Goal: Information Seeking & Learning: Learn about a topic

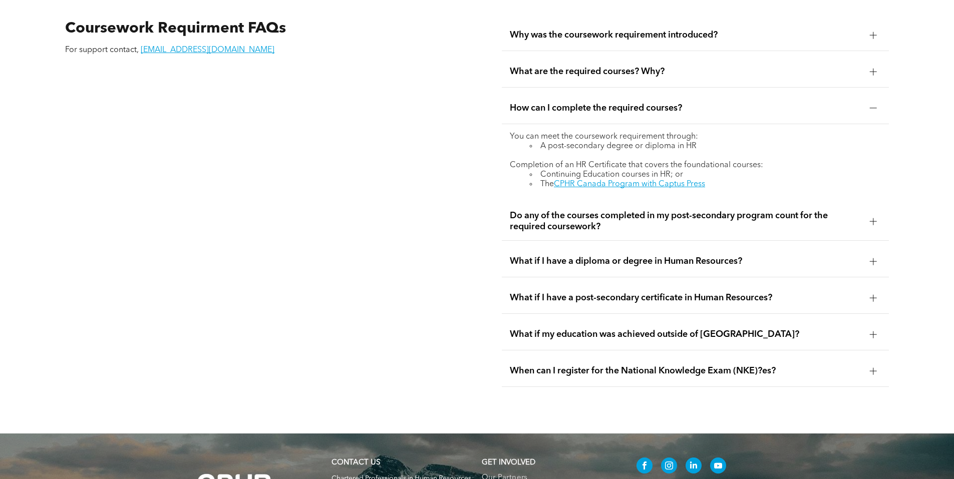
scroll to position [1803, 0]
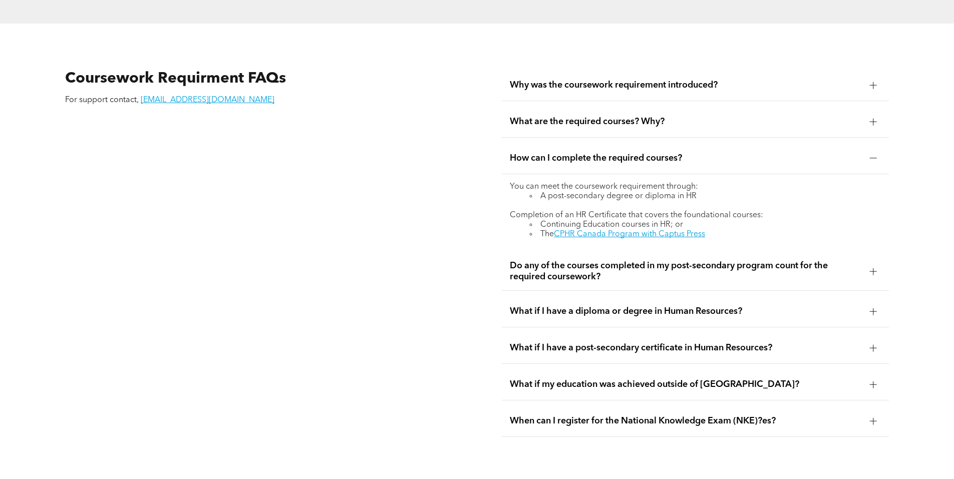
click at [618, 260] on span "Do any of the courses completed in my post-secondary program count for the requ…" at bounding box center [686, 271] width 352 height 22
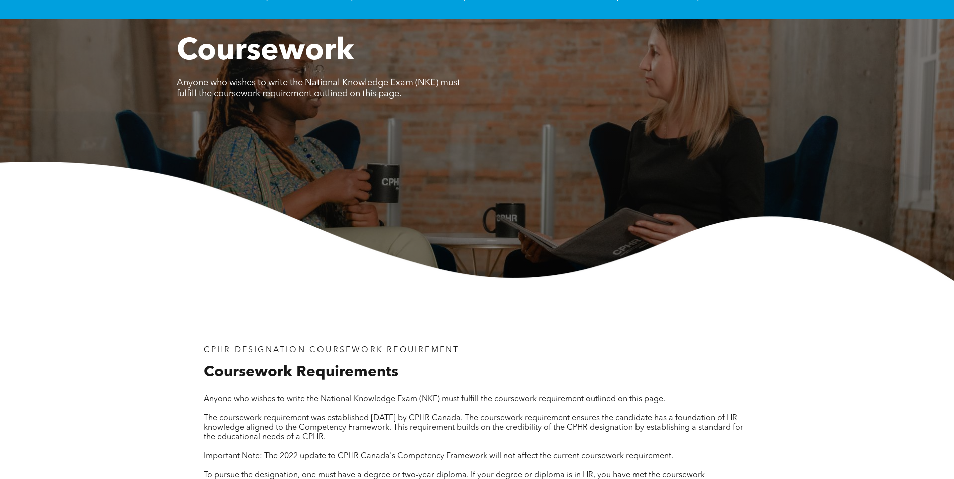
scroll to position [0, 0]
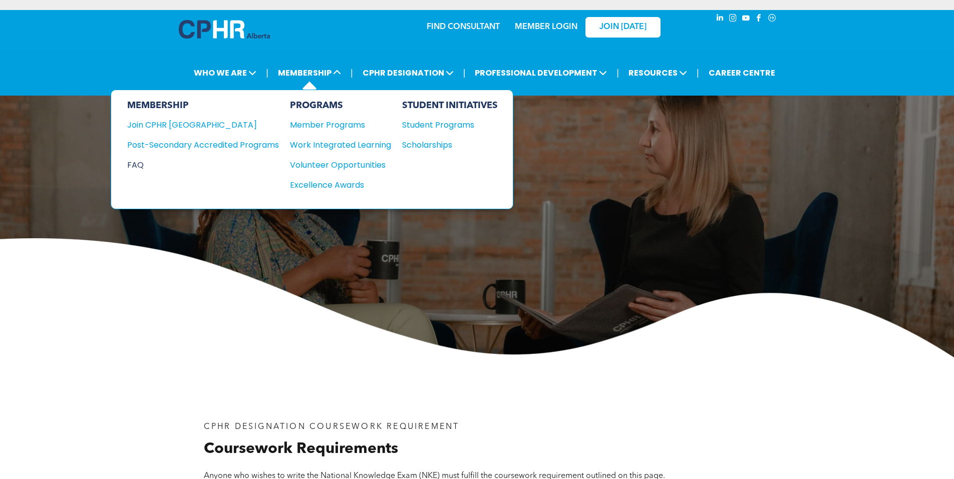
click at [139, 166] on div "FAQ" at bounding box center [195, 165] width 137 height 13
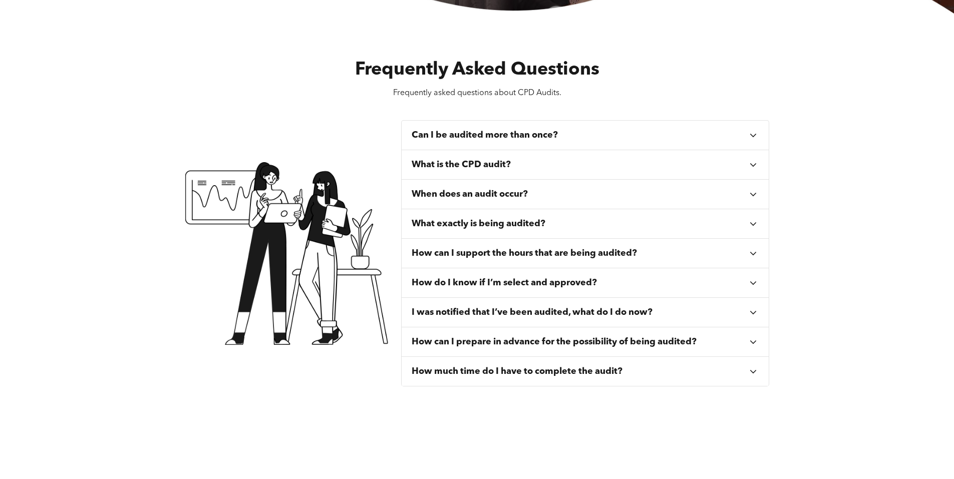
scroll to position [351, 0]
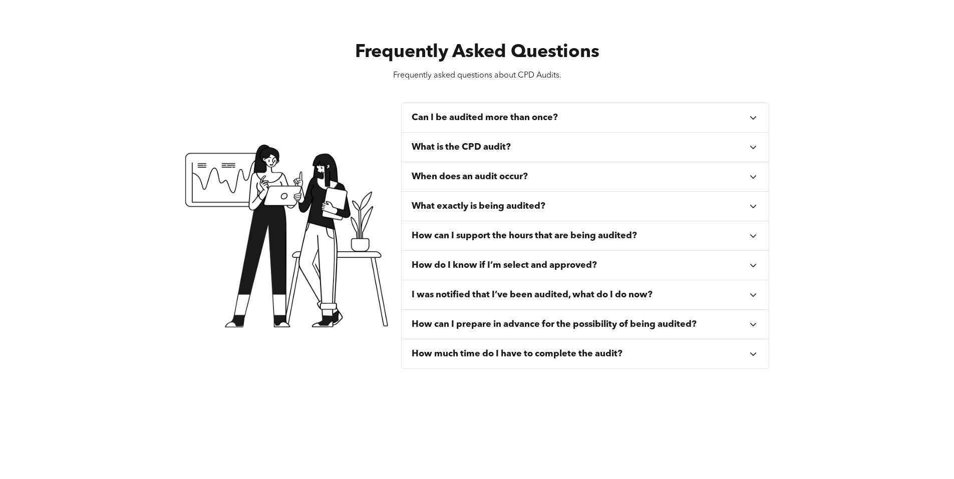
click at [459, 212] on h3 "What exactly is being audited?" at bounding box center [479, 206] width 134 height 11
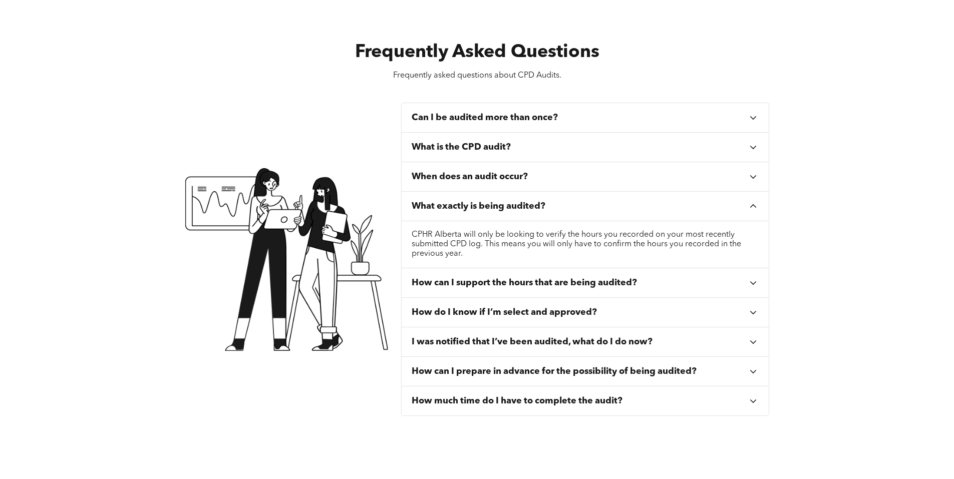
scroll to position [401, 0]
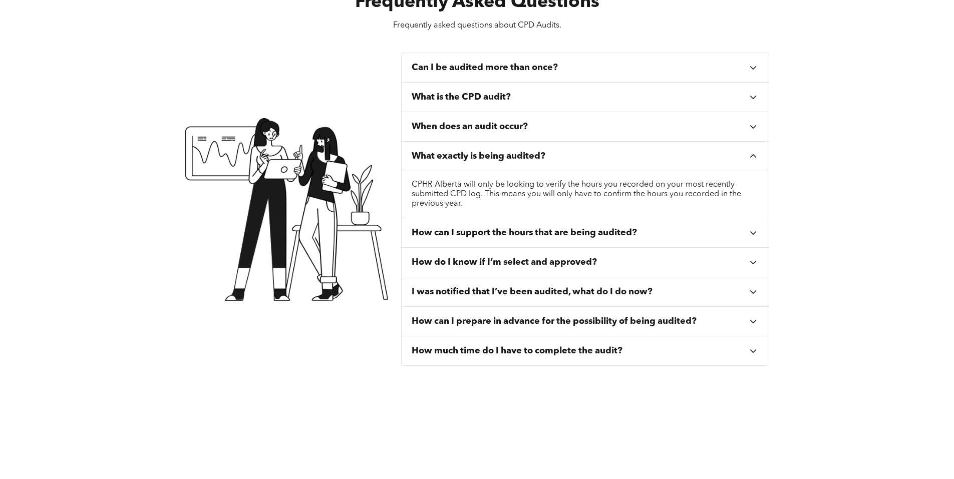
click at [582, 258] on h3 "How do I know if I’m select and approved?" at bounding box center [504, 262] width 185 height 11
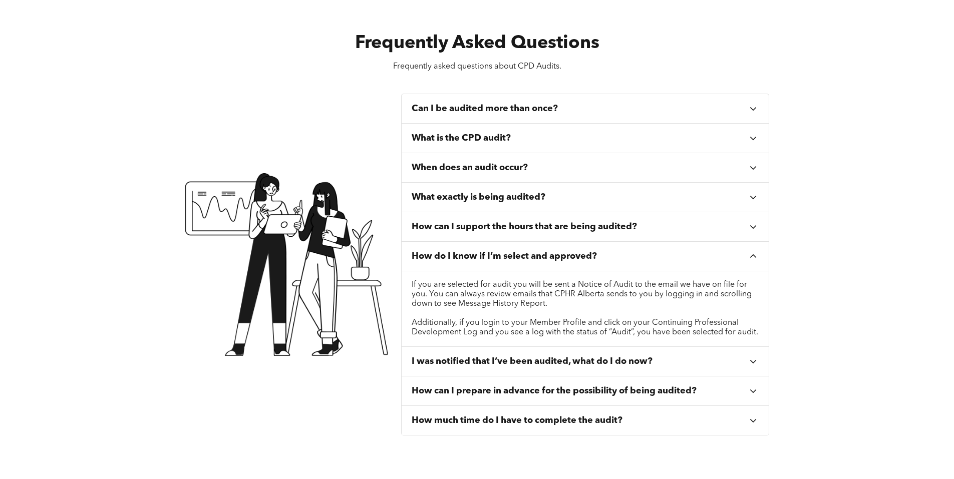
scroll to position [351, 0]
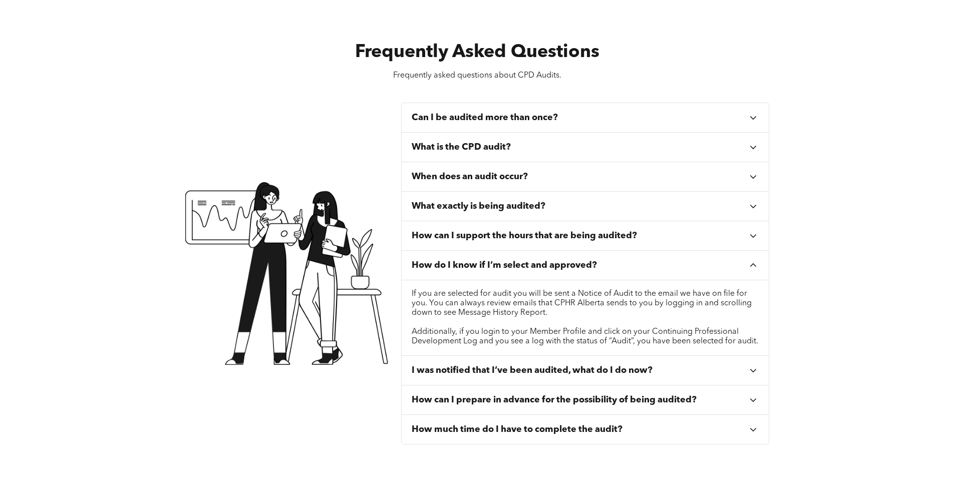
click at [498, 147] on h3 "What is the CPD audit?" at bounding box center [461, 147] width 99 height 11
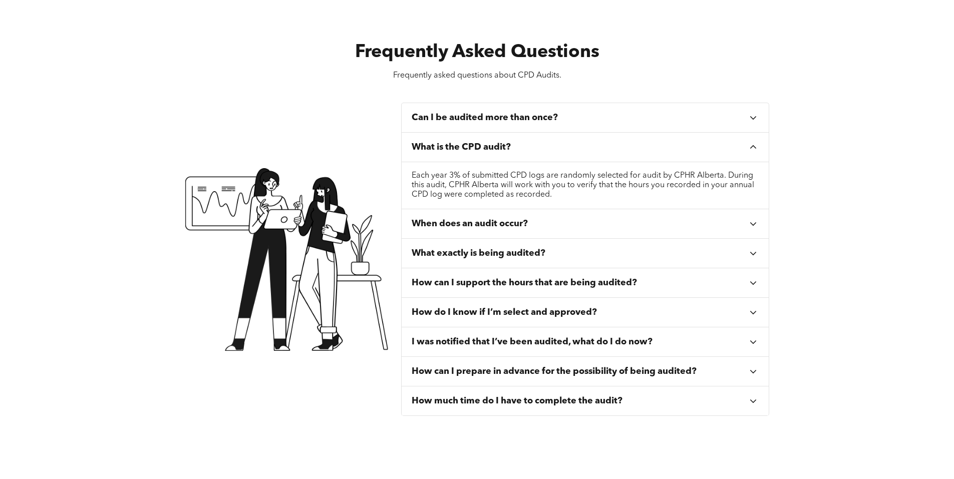
click at [535, 124] on div "Can I be audited more than once?" at bounding box center [586, 118] width 368 height 30
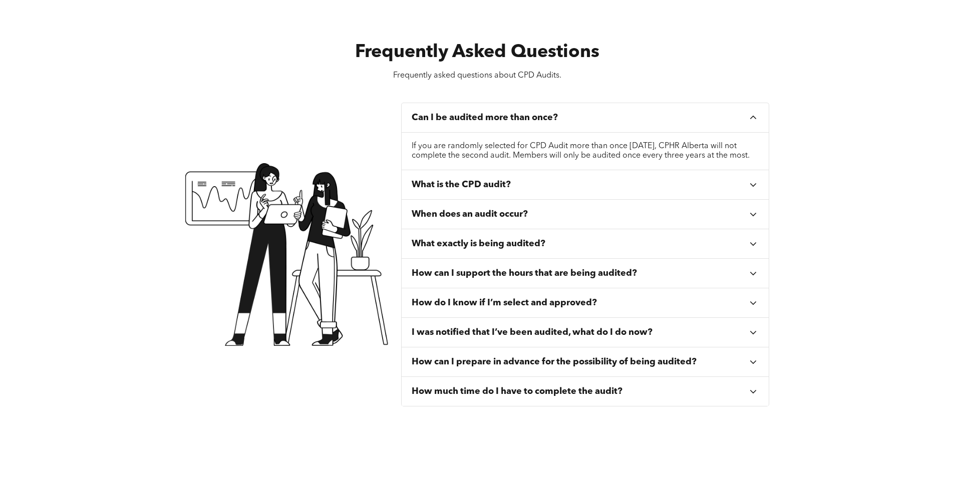
click at [527, 218] on div "When does an audit occur?" at bounding box center [586, 215] width 368 height 30
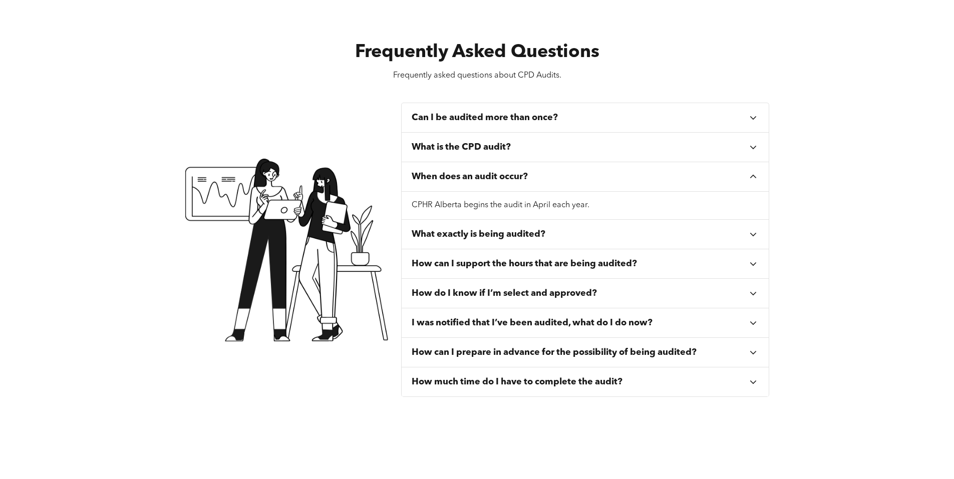
click at [520, 243] on div "What exactly is being audited?" at bounding box center [586, 235] width 368 height 30
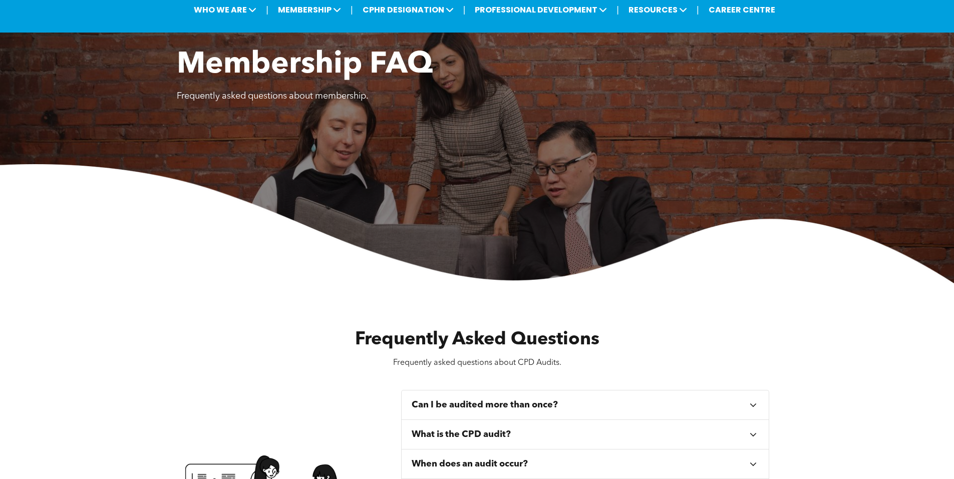
scroll to position [0, 0]
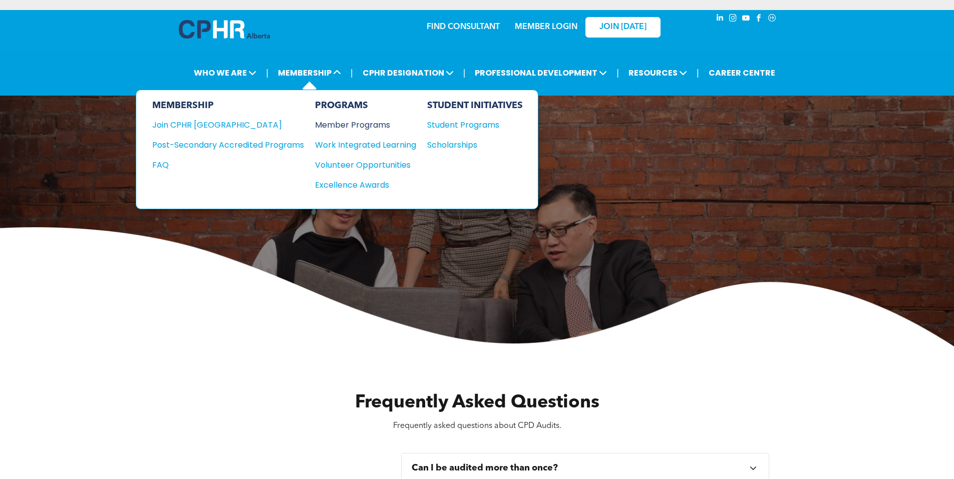
click at [329, 123] on div "Member Programs" at bounding box center [360, 125] width 91 height 13
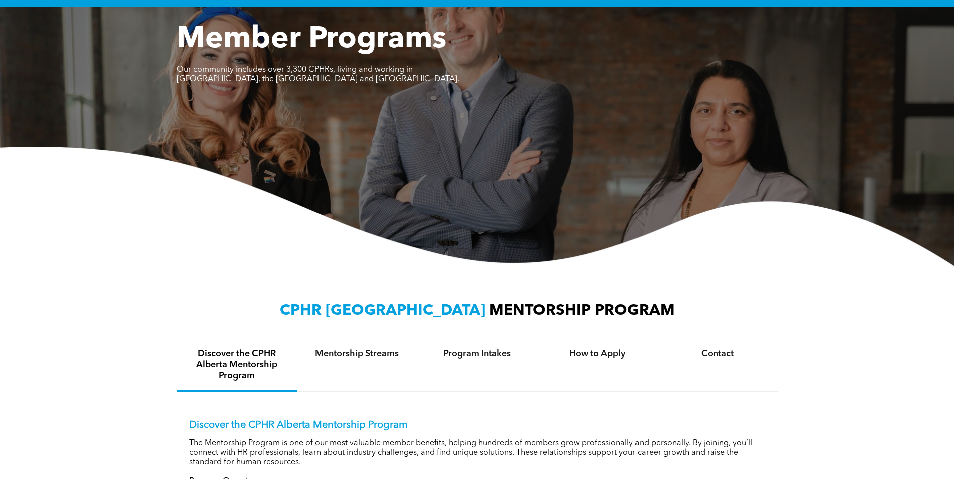
scroll to position [250, 0]
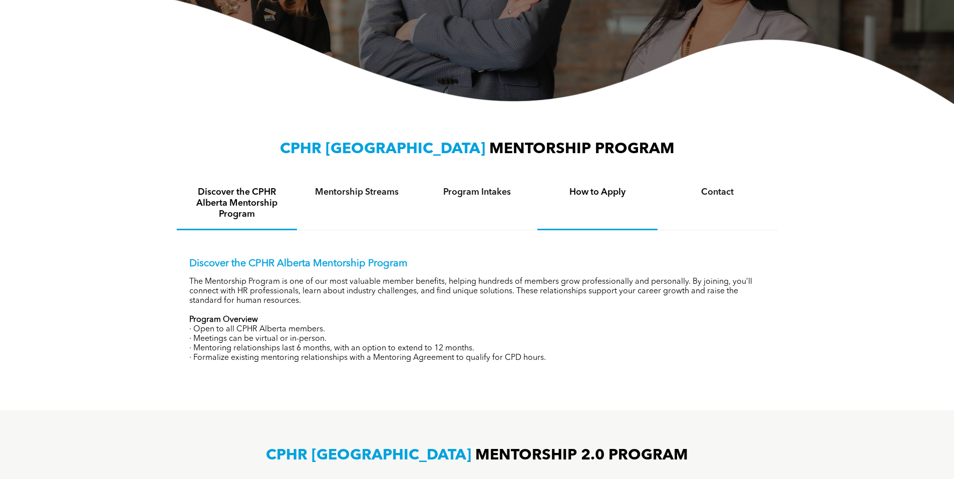
click at [581, 196] on h4 "How to Apply" at bounding box center [597, 192] width 102 height 11
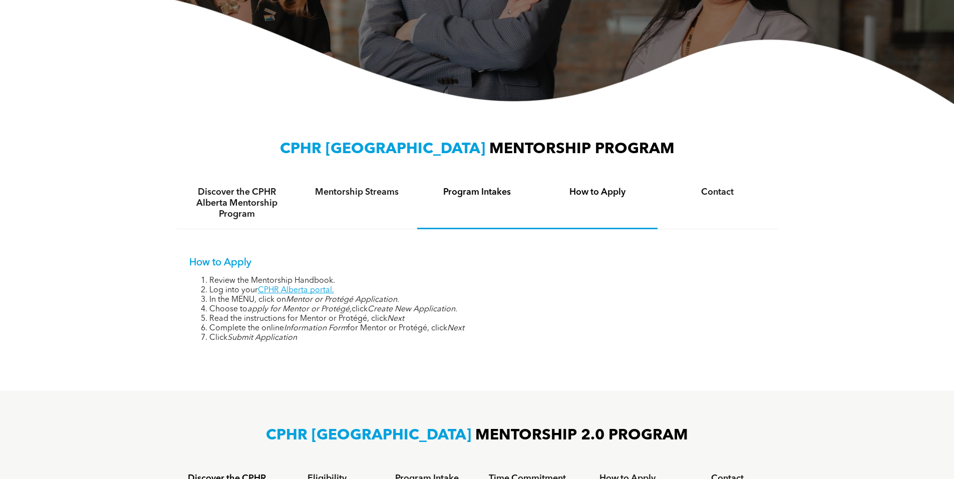
click at [482, 189] on h4 "Program Intakes" at bounding box center [477, 192] width 102 height 11
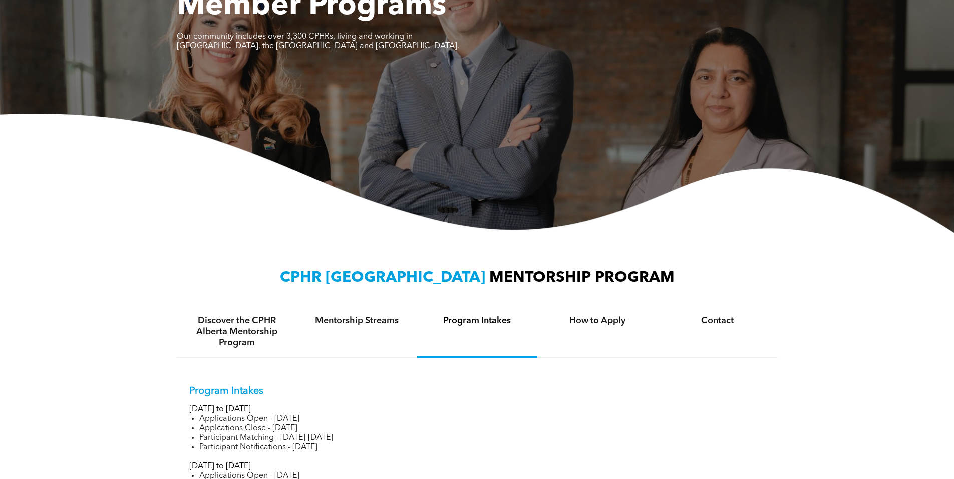
scroll to position [0, 0]
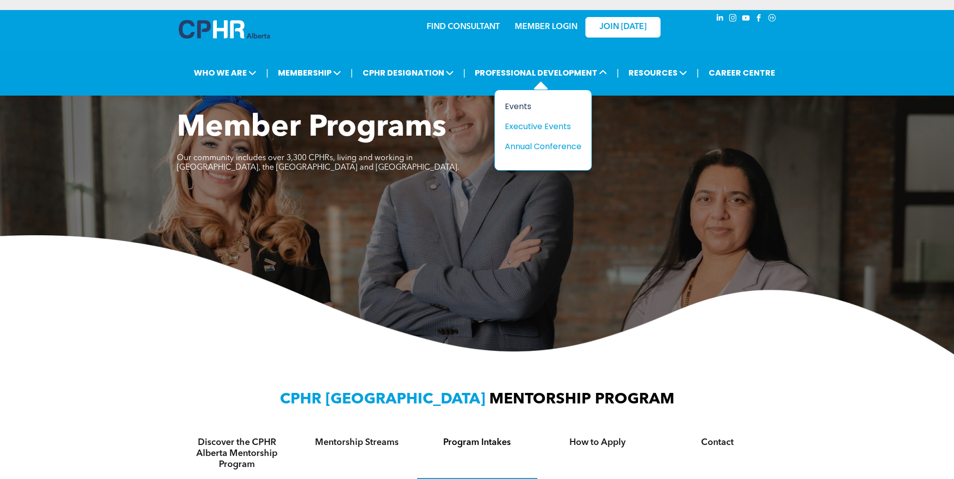
click at [525, 104] on div "Events" at bounding box center [539, 106] width 69 height 13
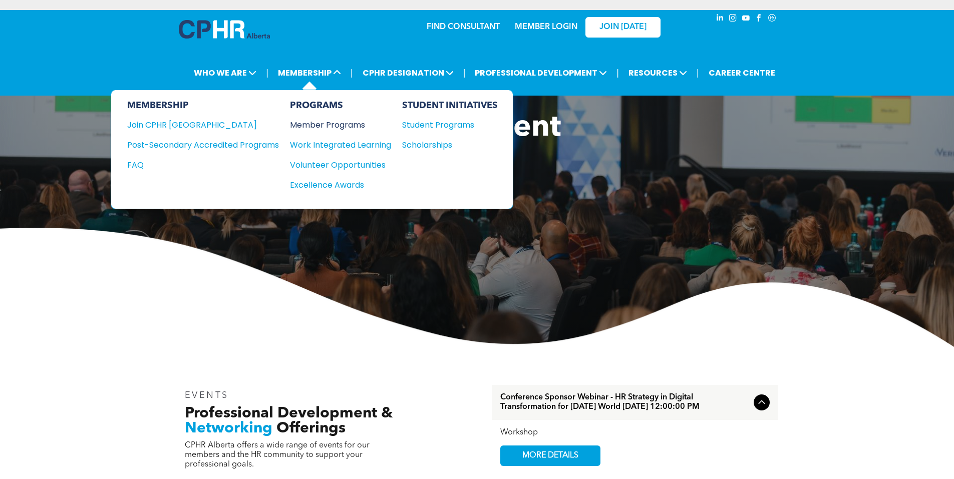
click at [322, 121] on div "Member Programs" at bounding box center [335, 125] width 91 height 13
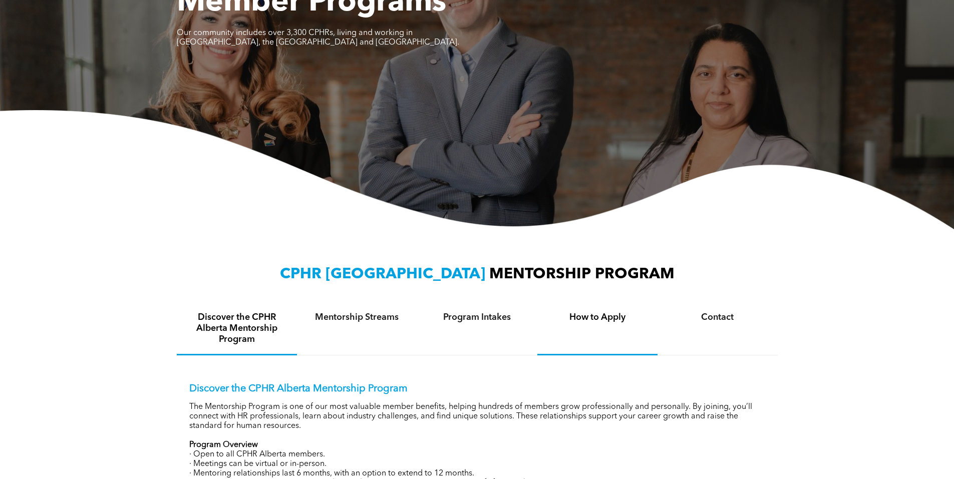
scroll to position [250, 0]
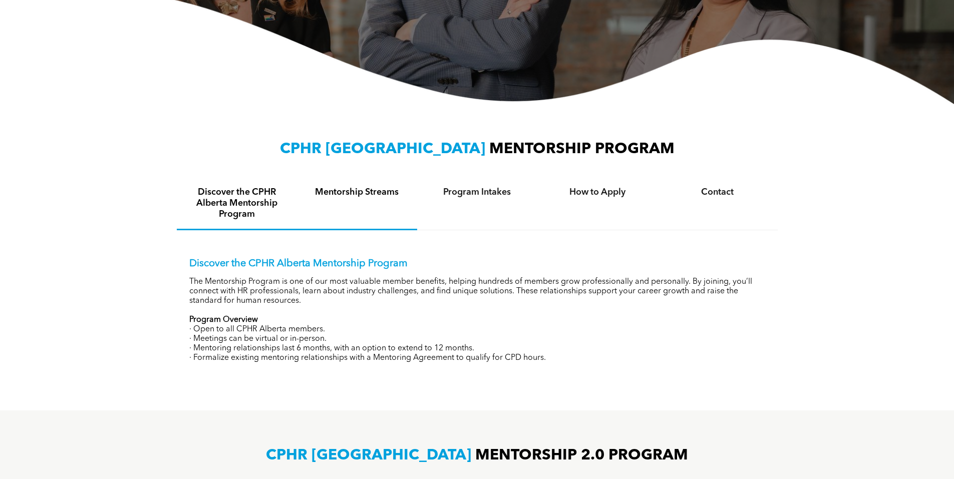
click at [377, 203] on div "Mentorship Streams" at bounding box center [357, 204] width 120 height 53
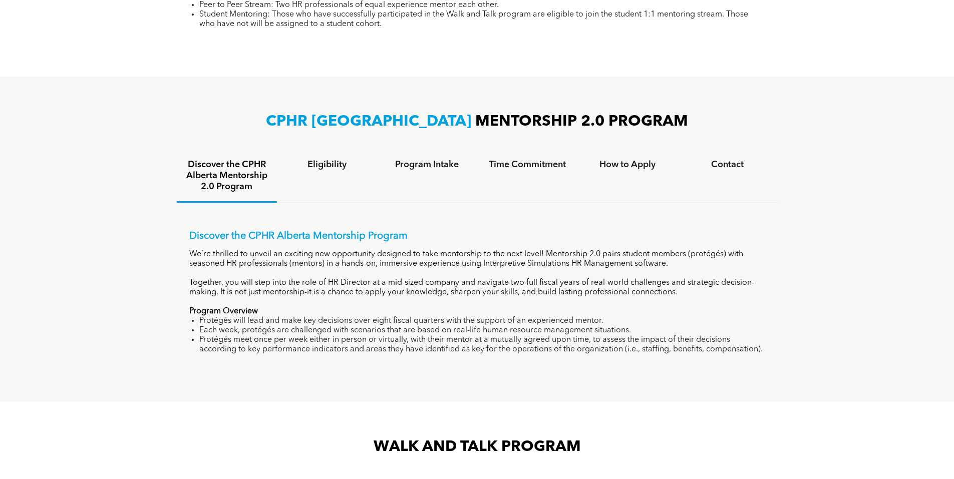
scroll to position [551, 0]
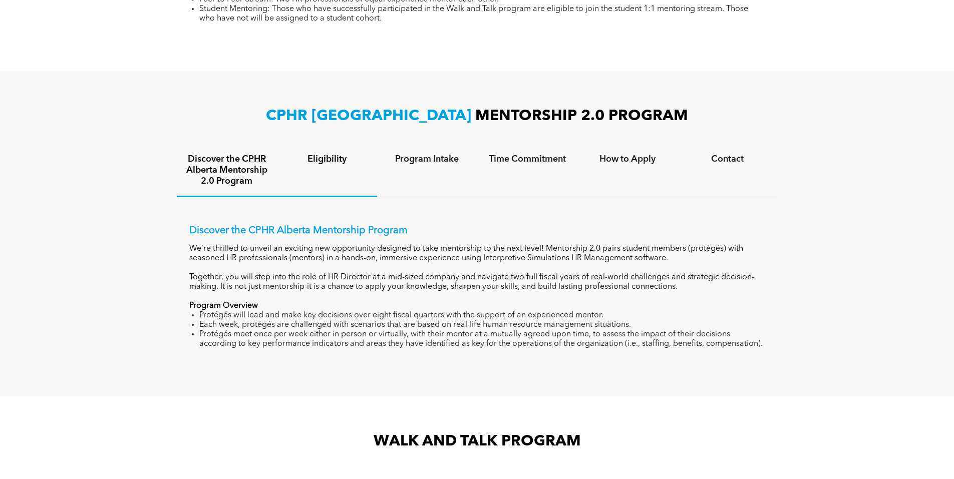
click at [331, 158] on h4 "Eligibility" at bounding box center [327, 159] width 82 height 11
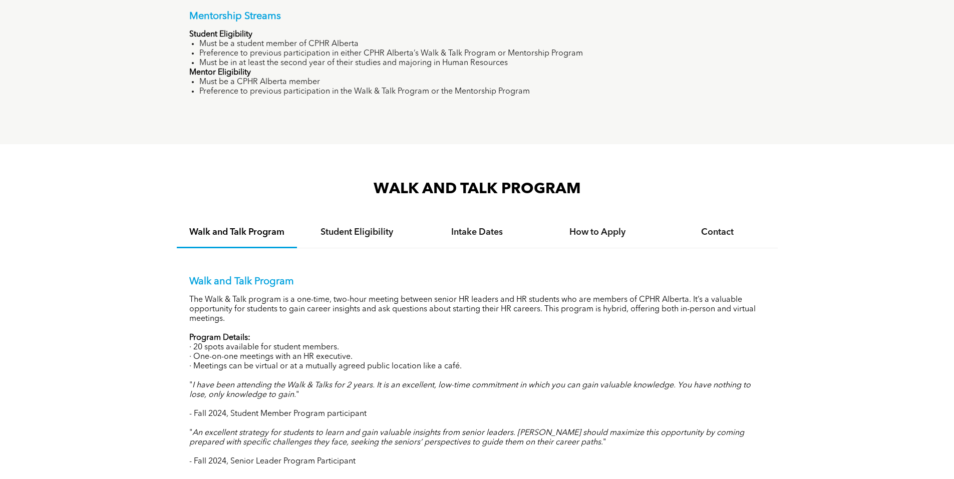
scroll to position [852, 0]
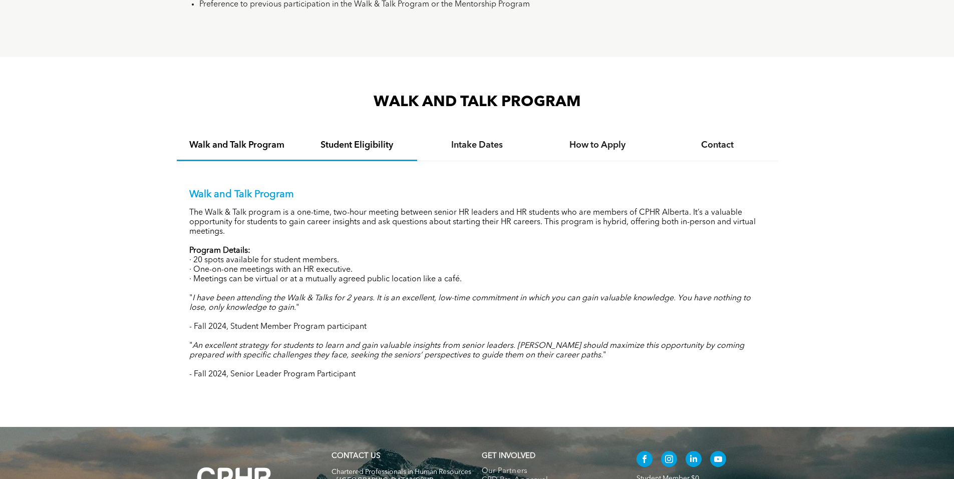
click at [379, 143] on h4 "Student Eligibility" at bounding box center [357, 145] width 102 height 11
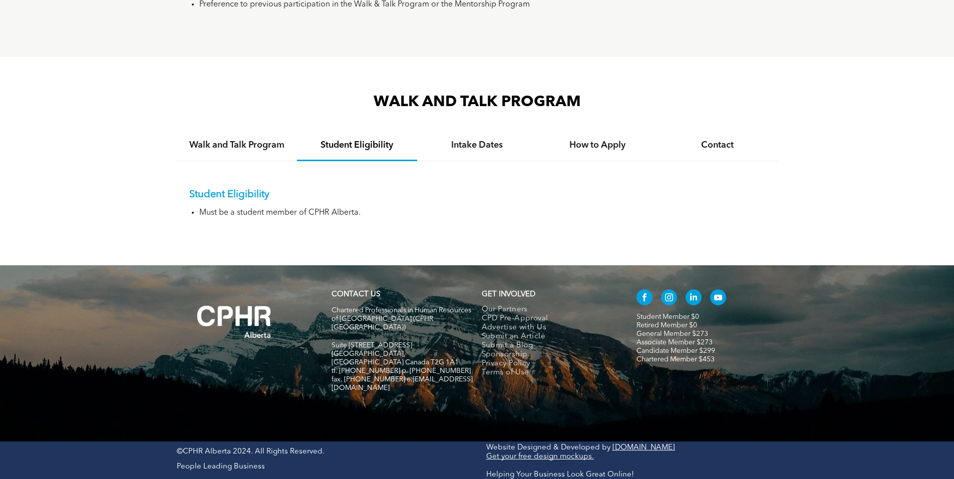
scroll to position [828, 0]
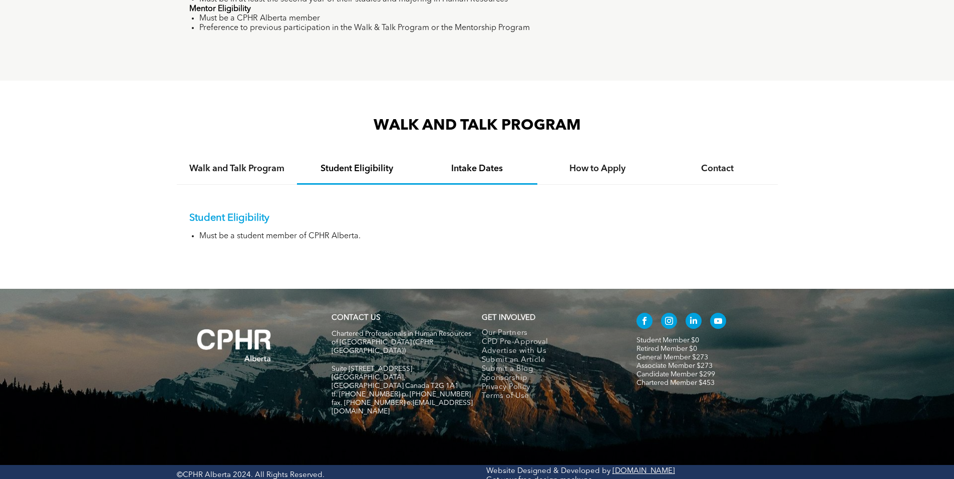
click at [450, 169] on h4 "Intake Dates" at bounding box center [477, 168] width 102 height 11
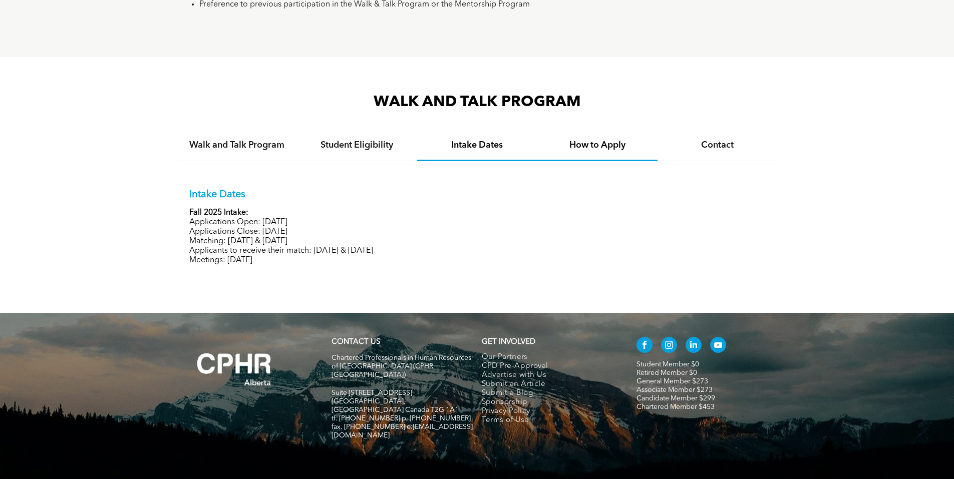
click at [581, 154] on div "How to Apply" at bounding box center [597, 146] width 120 height 31
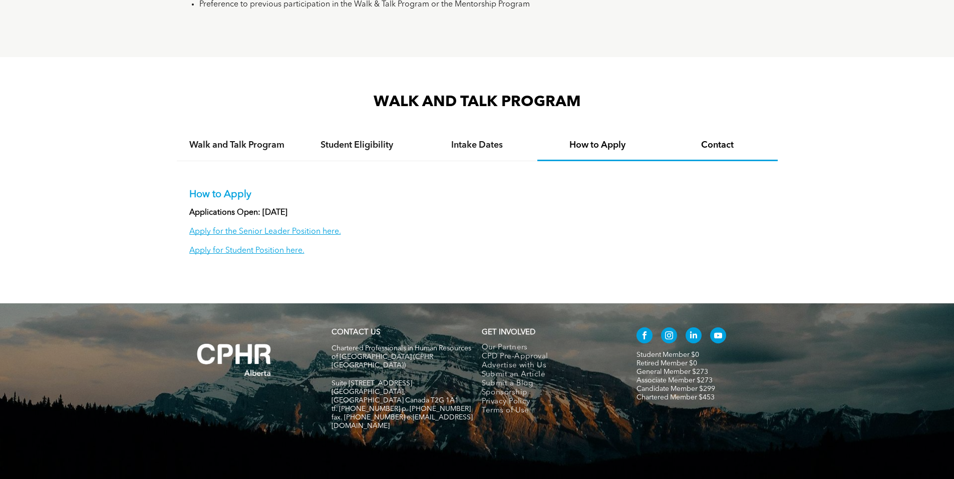
click at [725, 153] on div "Contact" at bounding box center [718, 146] width 120 height 31
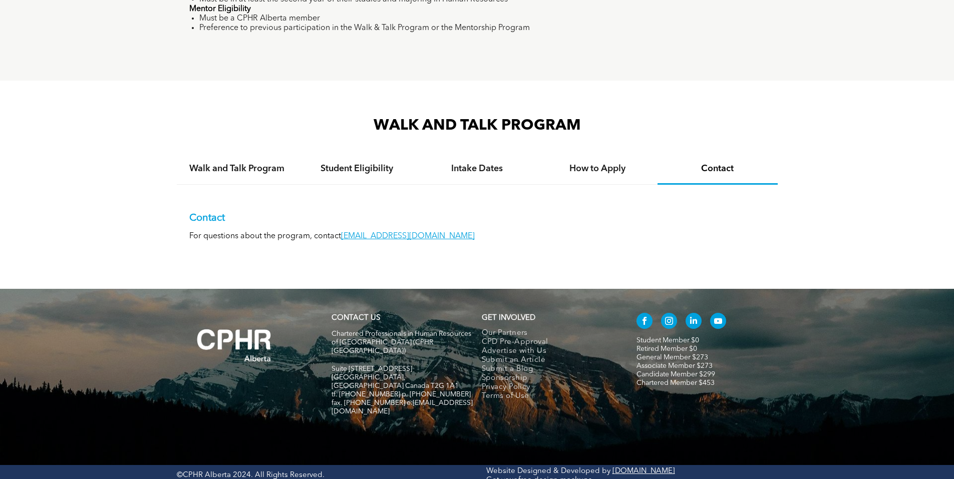
click at [670, 354] on link "General Member $273" at bounding box center [673, 357] width 72 height 7
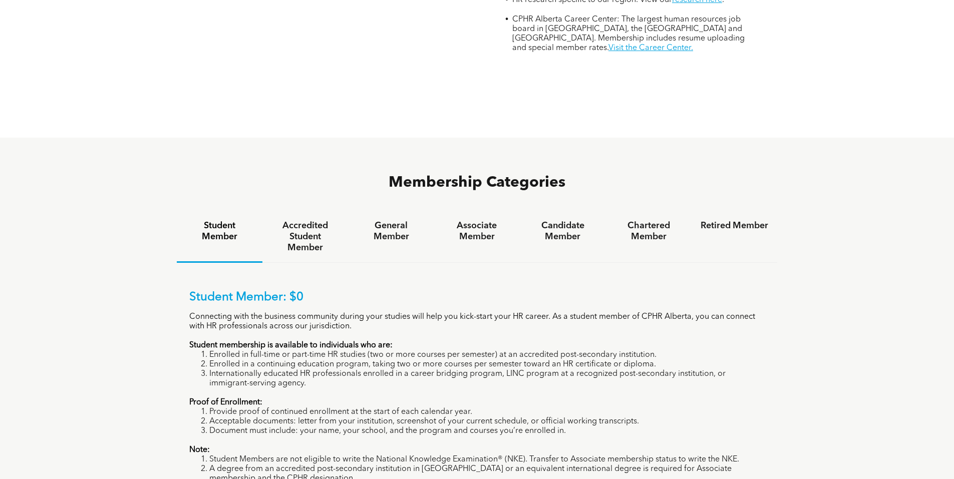
scroll to position [601, 0]
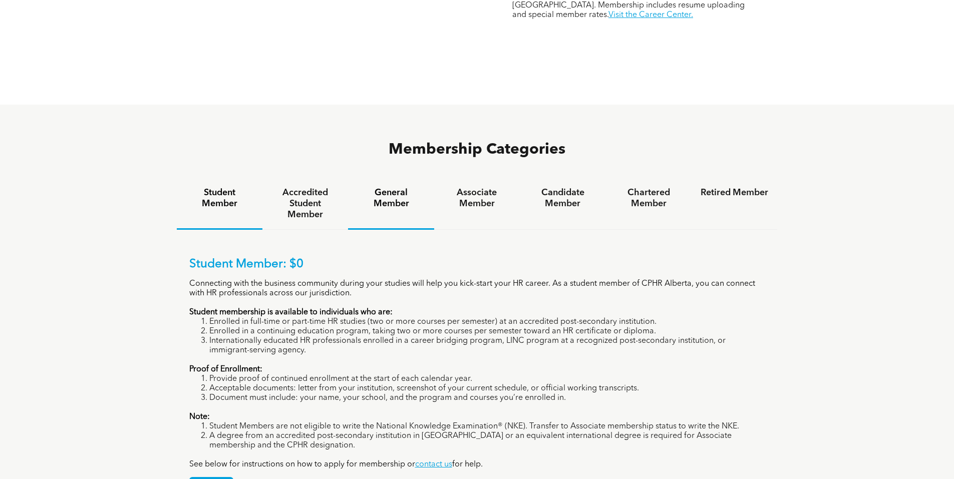
click at [407, 178] on div "General Member" at bounding box center [391, 204] width 86 height 52
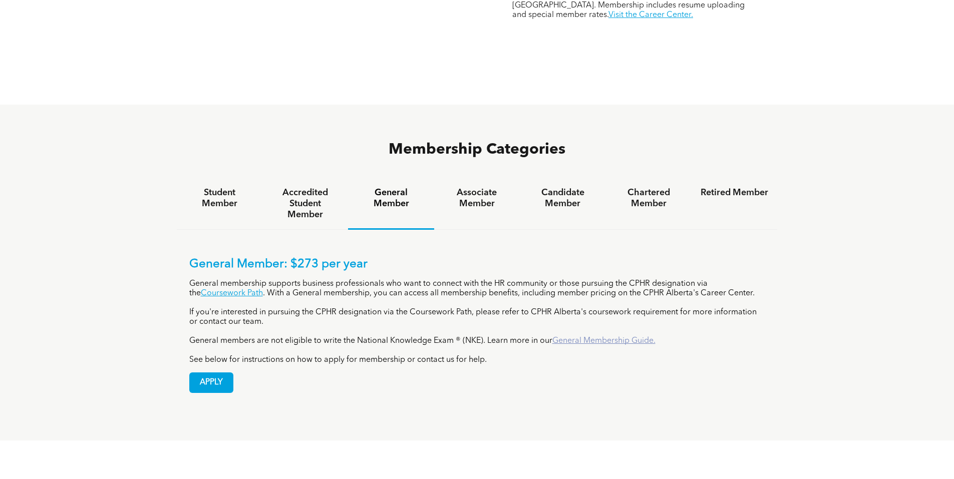
click at [577, 337] on link "General Membership Guide." at bounding box center [604, 341] width 103 height 8
